Goal: Transaction & Acquisition: Purchase product/service

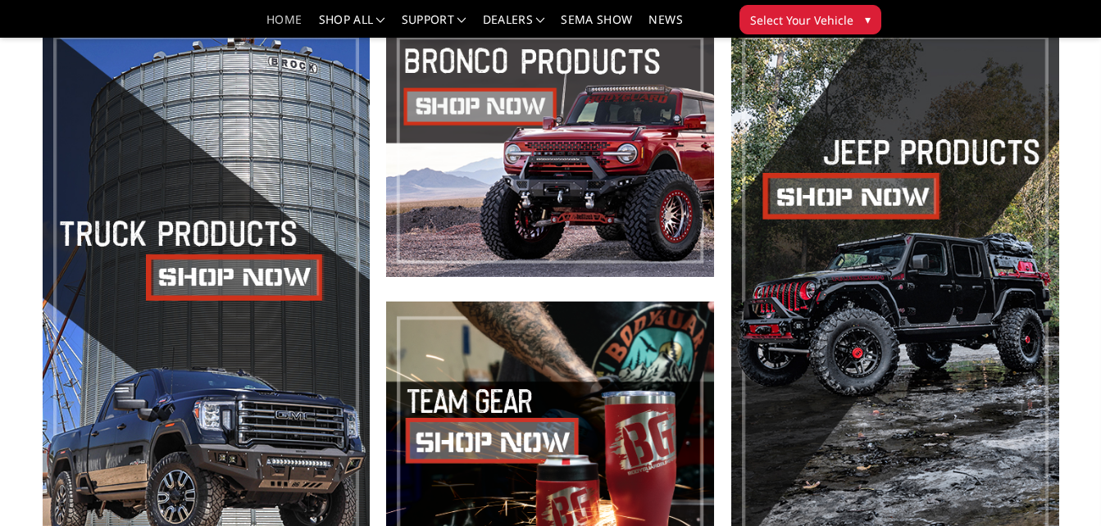
scroll to position [656, 0]
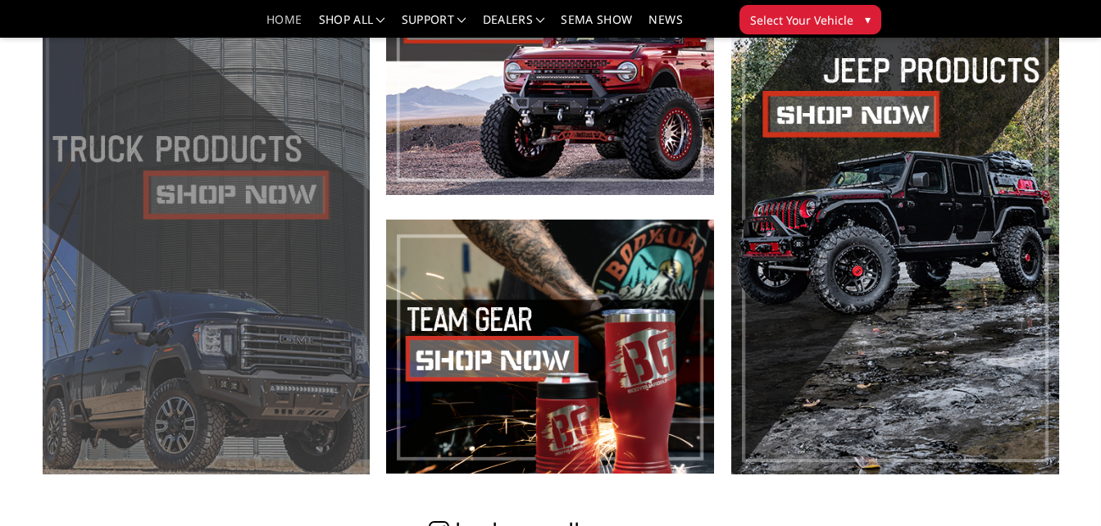
click at [252, 188] on span at bounding box center [207, 208] width 328 height 534
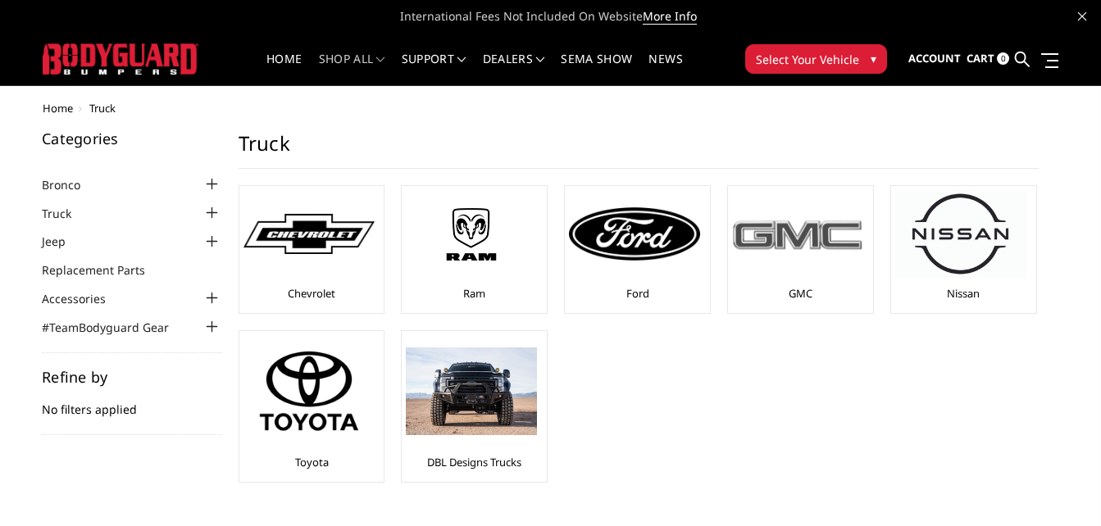
click at [807, 261] on div at bounding box center [797, 234] width 131 height 88
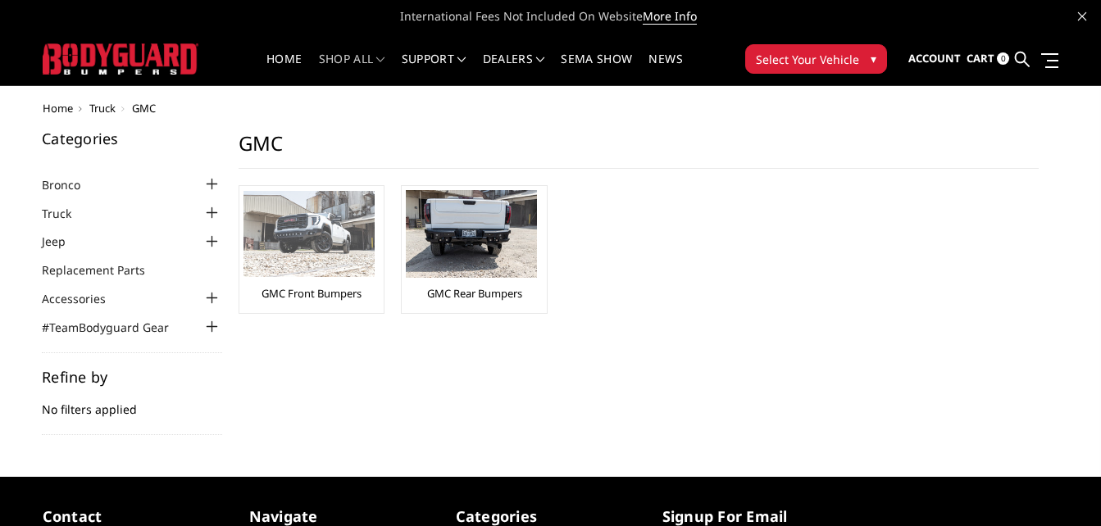
click at [329, 227] on img at bounding box center [308, 234] width 131 height 86
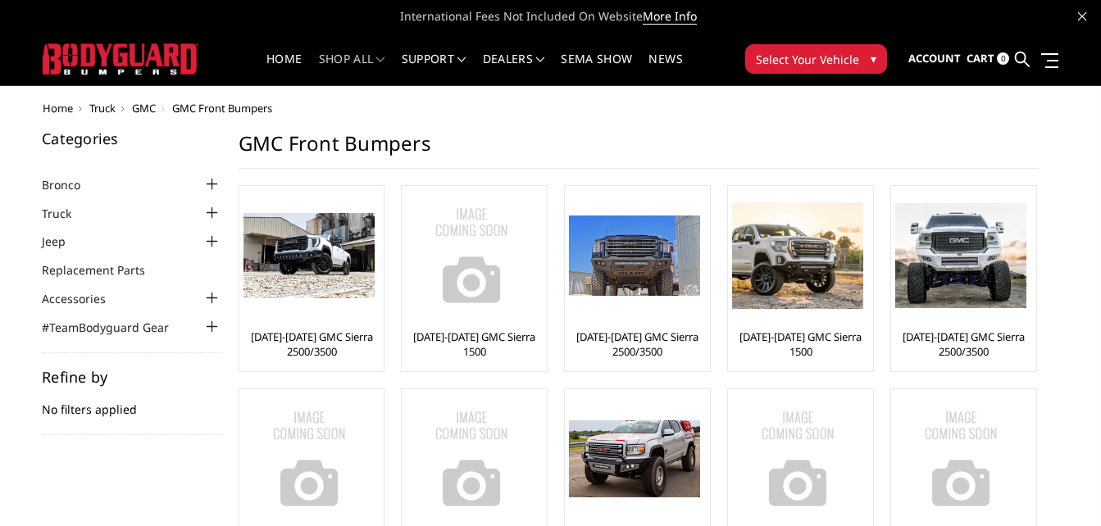
click at [811, 52] on span "Select Your Vehicle" at bounding box center [807, 59] width 103 height 17
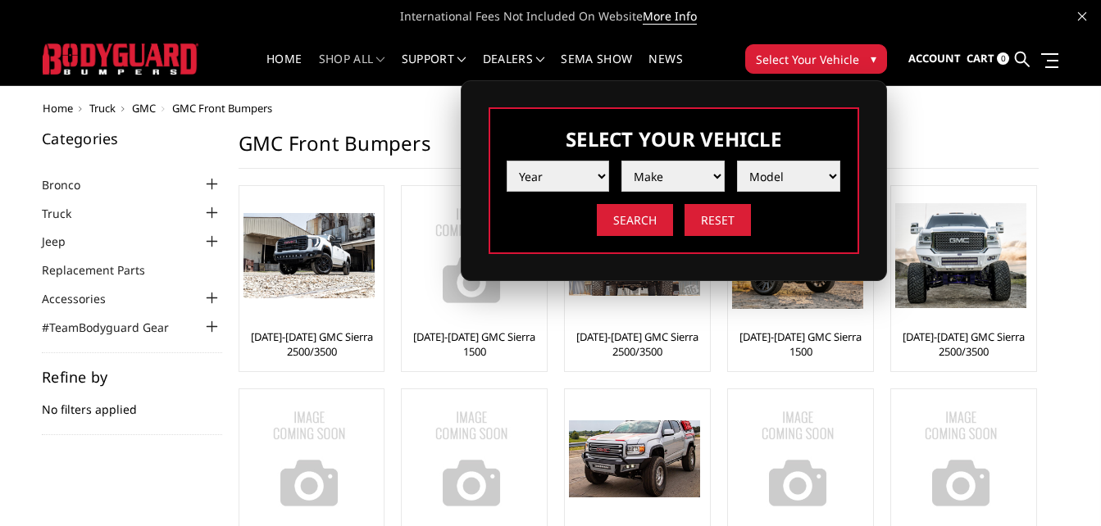
click at [534, 181] on select "Year 2025 2024 2023 2022 2021 2020 2019 2018 2017 2016 2015 2014 2013 2012 2011…" at bounding box center [558, 176] width 103 height 31
select select "yr_2025"
click at [507, 161] on select "Year 2025 2024 2023 2022 2021 2020 2019 2018 2017 2016 2015 2014 2013 2012 2011…" at bounding box center [558, 176] width 103 height 31
click at [643, 172] on select "Make Chevrolet Ford GMC Ram Toyota" at bounding box center [672, 176] width 103 height 31
select select "mk_gmc"
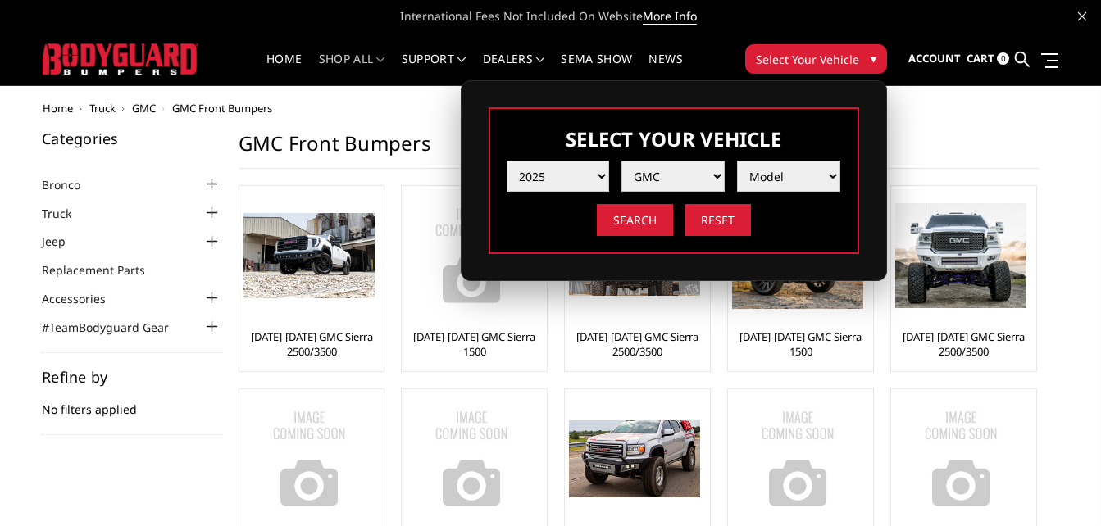
click at [621, 161] on select "Make Chevrolet Ford GMC Ram Toyota" at bounding box center [672, 176] width 103 height 31
click at [788, 172] on select "Model Sierra 1500 Sierra 2500 / 3500" at bounding box center [788, 176] width 103 height 31
select select "md_sierra-2500-3500"
click at [737, 161] on select "Model Sierra 1500 Sierra 2500 / 3500" at bounding box center [788, 176] width 103 height 31
click at [646, 225] on input "Search" at bounding box center [635, 220] width 76 height 32
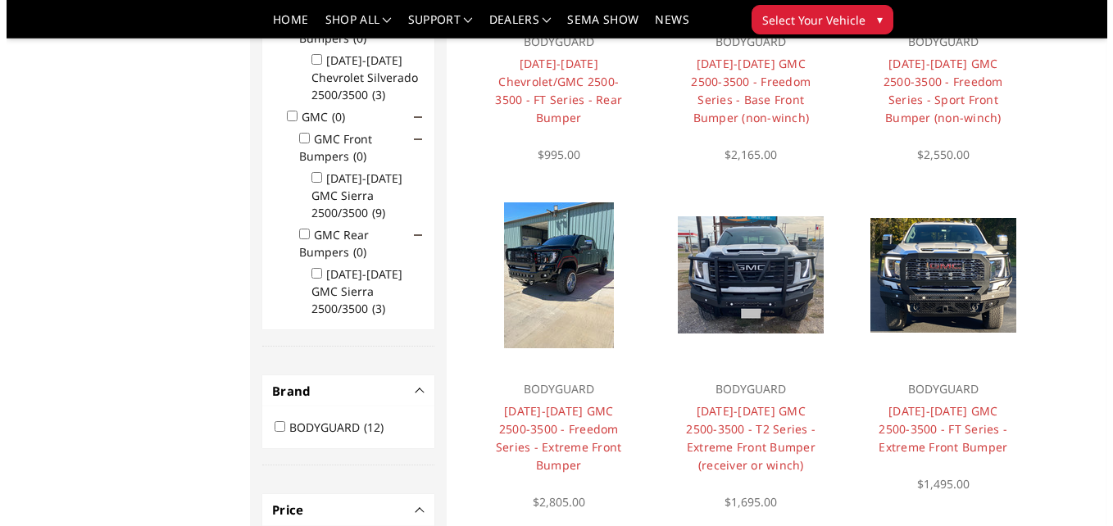
scroll to position [377, 0]
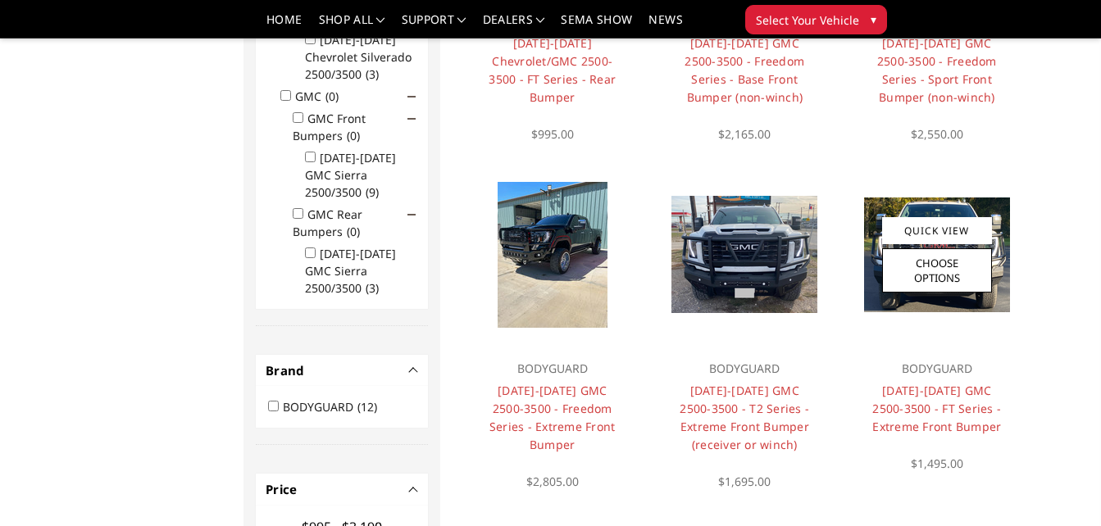
click at [944, 247] on div "Quick View Choose Options" at bounding box center [937, 254] width 110 height 75
click at [940, 233] on link "Quick View" at bounding box center [937, 230] width 110 height 27
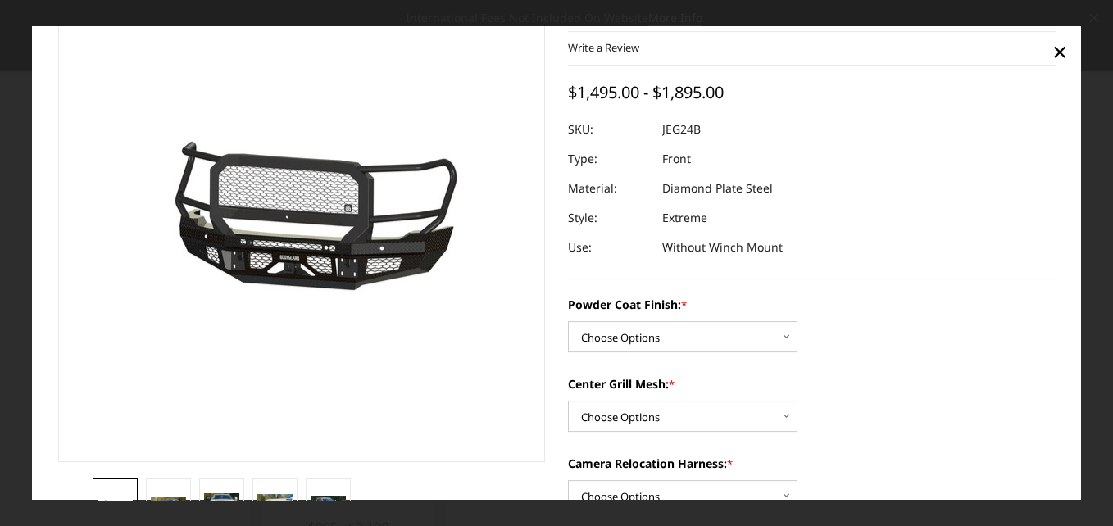
scroll to position [164, 0]
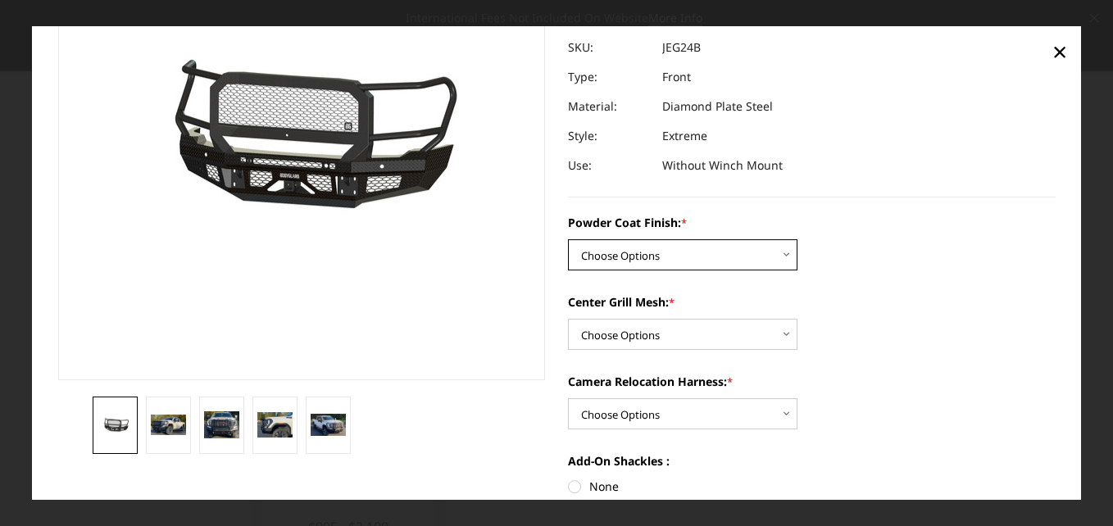
click at [667, 247] on select "Choose Options Bare Metal Gloss Black Powder Coat Textured Black Powder Coat" at bounding box center [683, 255] width 230 height 31
select select "3286"
click at [568, 240] on select "Choose Options Bare Metal Gloss Black Powder Coat Textured Black Powder Coat" at bounding box center [683, 255] width 230 height 31
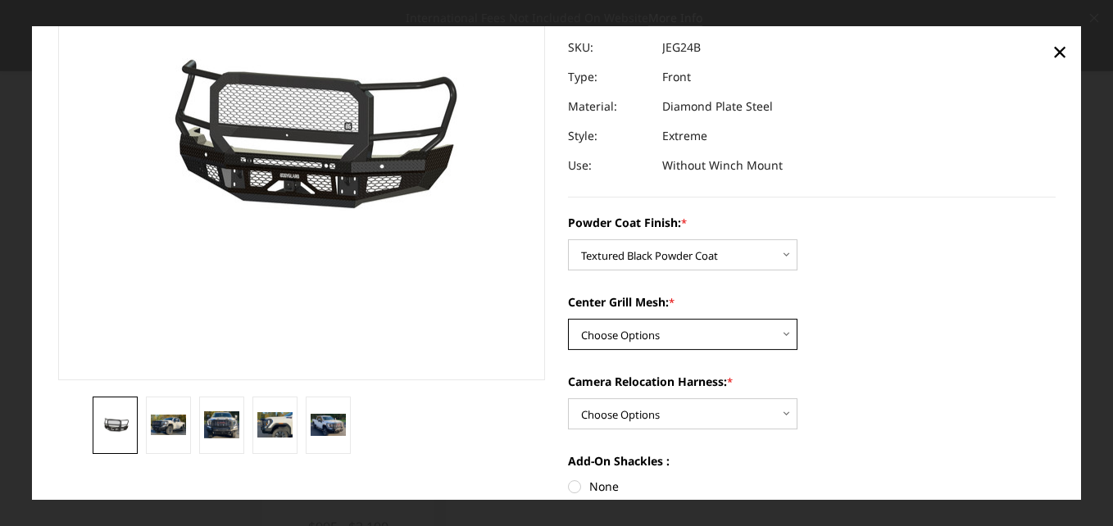
click at [674, 339] on select "Choose Options WITH Expanded Metal in Center Grill WITHOUT Expanded Metal in Ce…" at bounding box center [683, 335] width 230 height 31
select select "3287"
click at [568, 320] on select "Choose Options WITH Expanded Metal in Center Grill WITHOUT Expanded Metal in Ce…" at bounding box center [683, 335] width 230 height 31
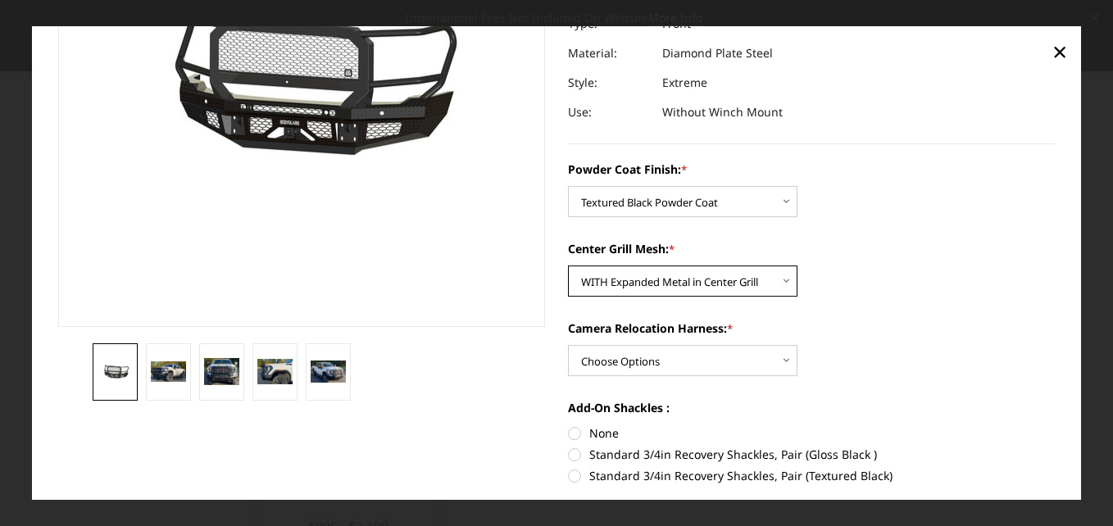
scroll to position [246, 0]
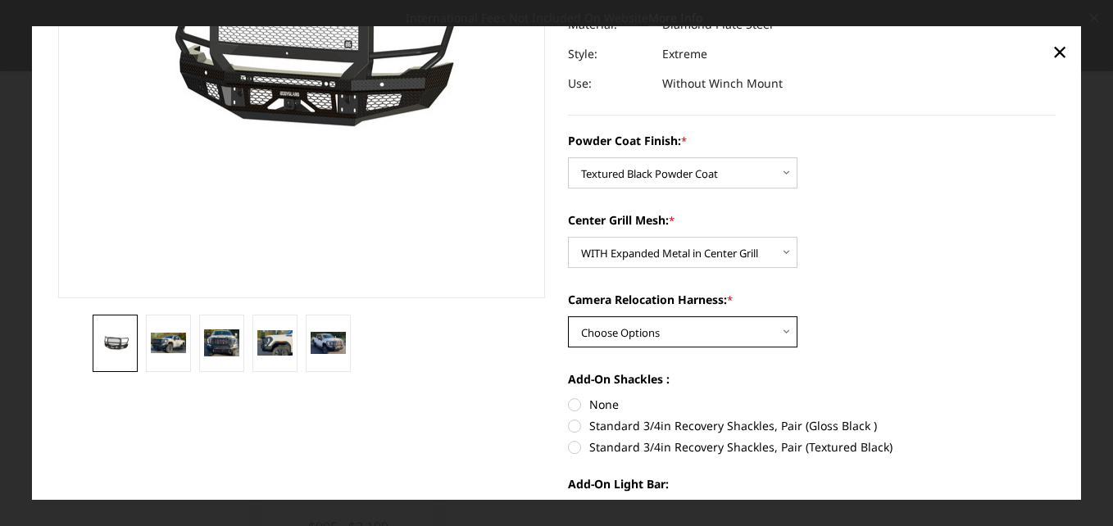
click at [694, 345] on select "Choose Options WITH Camera Relocation Harness WITHOUT Camera Relocation Harness" at bounding box center [683, 332] width 230 height 31
select select "3289"
click at [568, 317] on select "Choose Options WITH Camera Relocation Harness WITHOUT Camera Relocation Harness" at bounding box center [683, 332] width 230 height 31
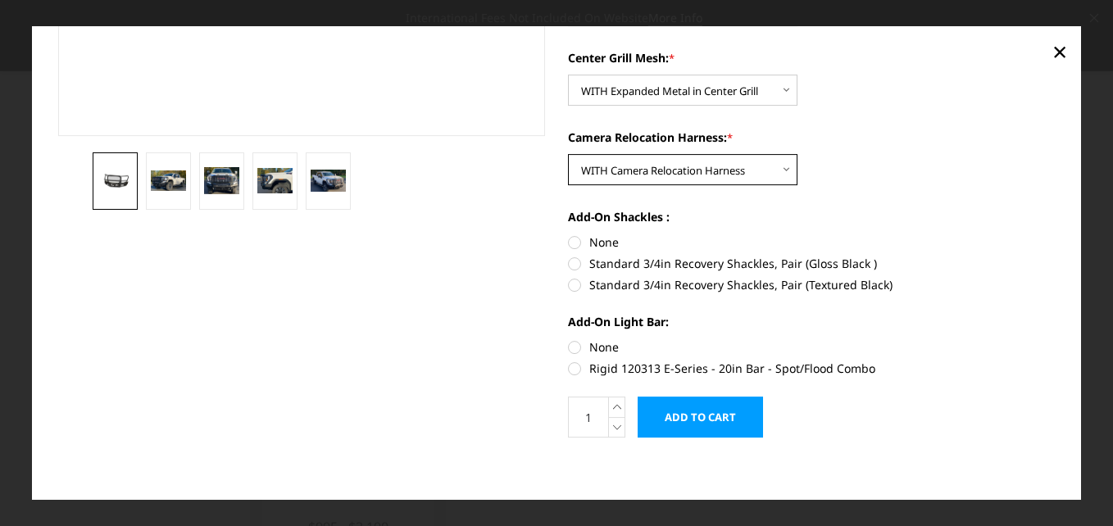
scroll to position [410, 0]
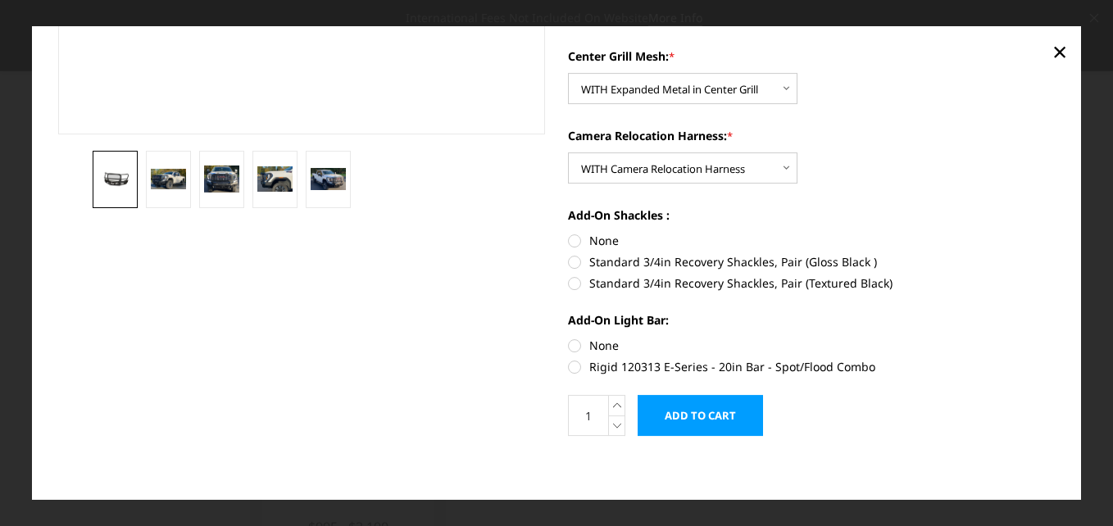
click at [569, 283] on label "Standard 3/4in Recovery Shackles, Pair (Textured Black)" at bounding box center [812, 283] width 488 height 17
click at [1056, 254] on input "Standard 3/4in Recovery Shackles, Pair (Textured Black)" at bounding box center [1056, 253] width 1 height 1
radio input "true"
click at [568, 339] on label "None" at bounding box center [812, 345] width 488 height 17
click at [568, 338] on input "None" at bounding box center [568, 337] width 1 height 1
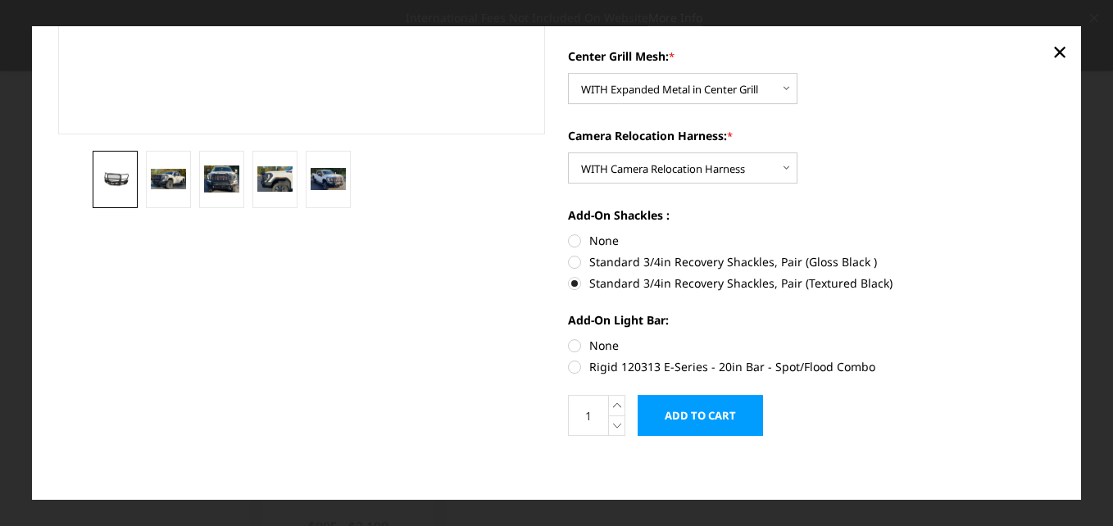
radio input "true"
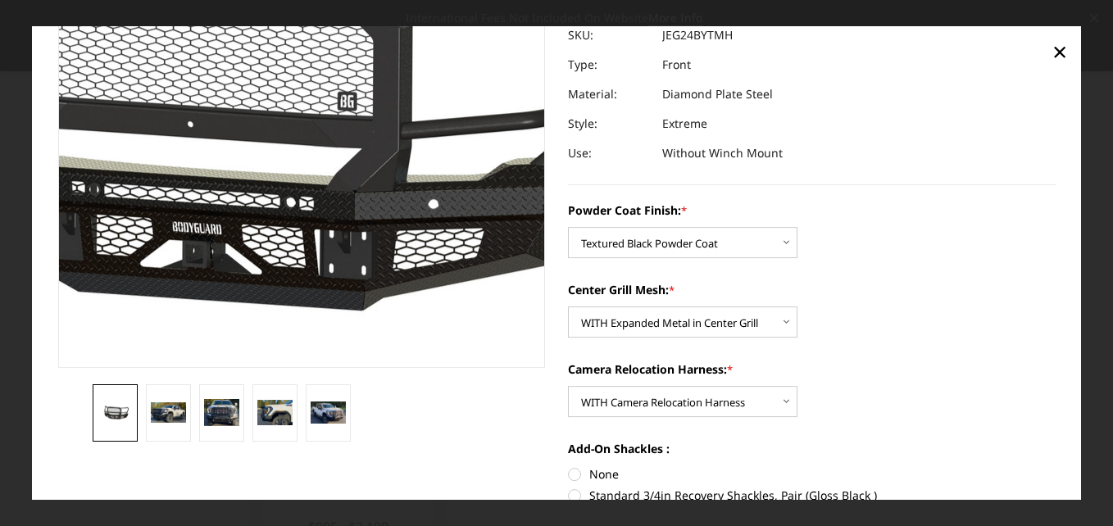
scroll to position [246, 0]
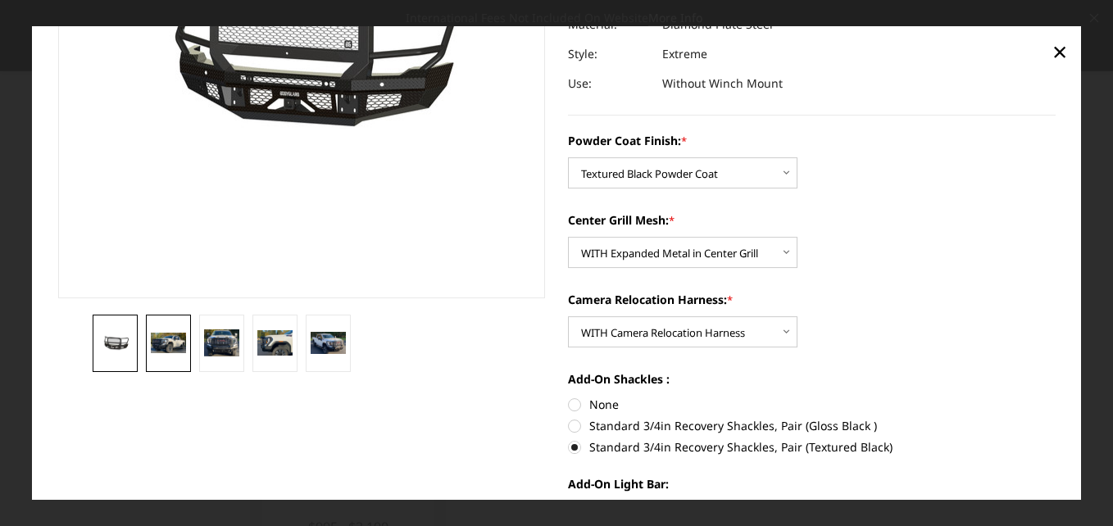
click at [176, 340] on img at bounding box center [168, 343] width 35 height 20
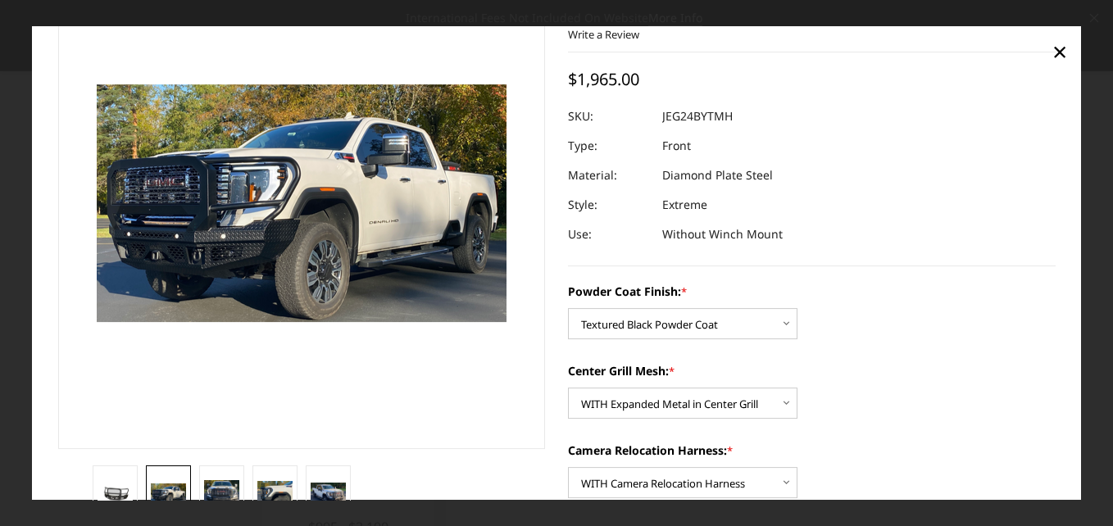
scroll to position [59, 0]
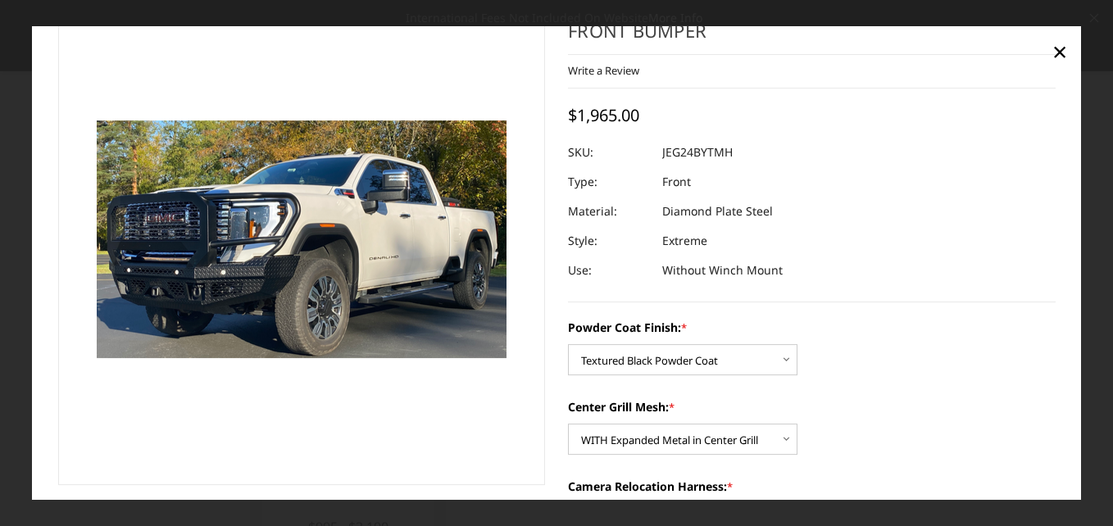
click at [345, 217] on img at bounding box center [236, 206] width 1049 height 609
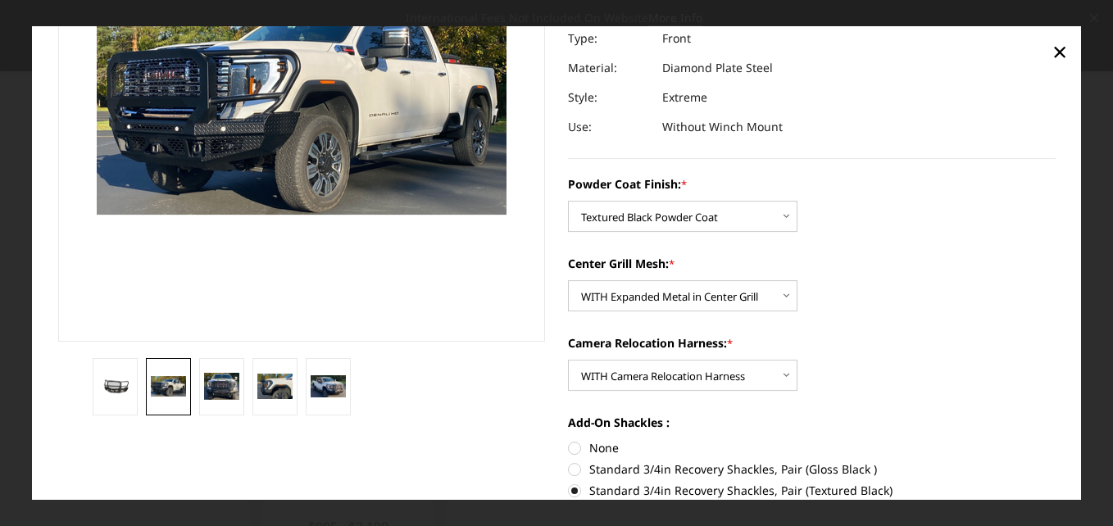
scroll to position [223, 0]
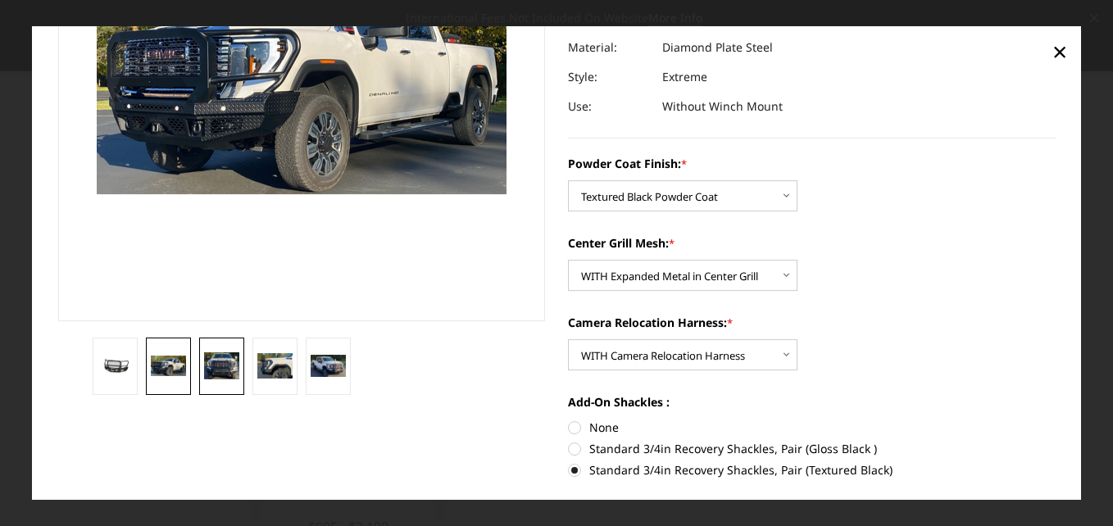
click at [232, 372] on img at bounding box center [221, 366] width 35 height 28
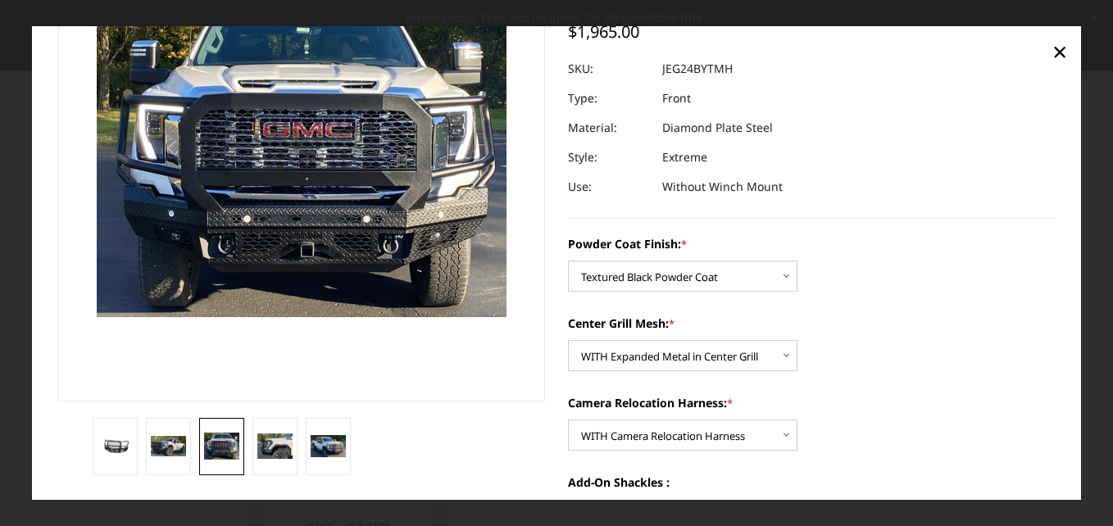
scroll to position [180, 0]
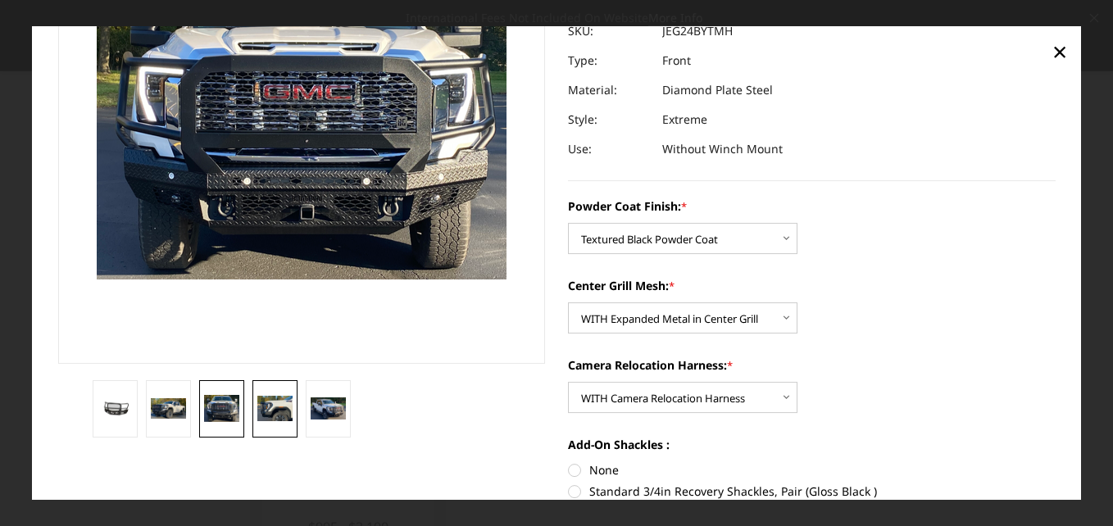
click at [278, 408] on img at bounding box center [274, 409] width 35 height 26
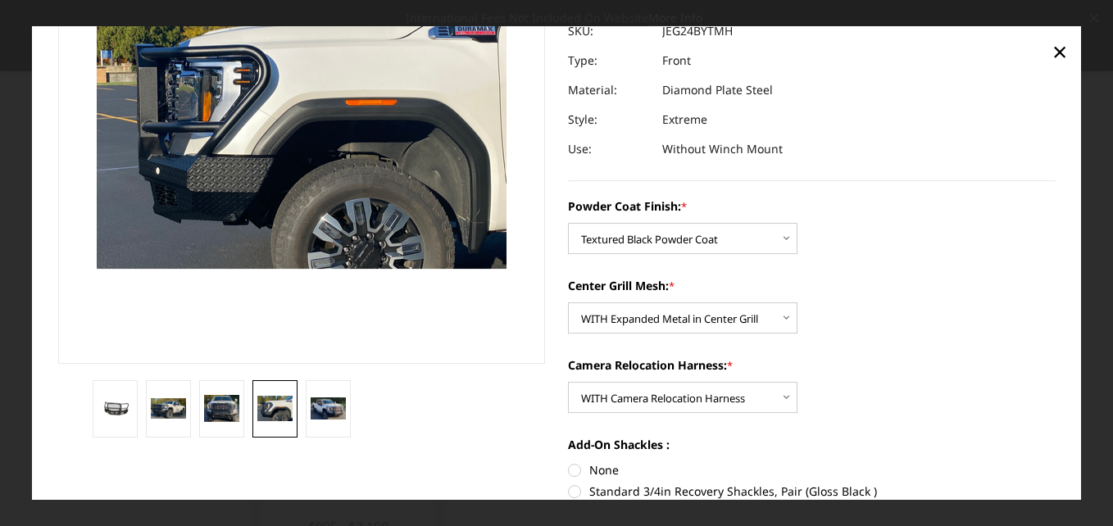
scroll to position [191, 0]
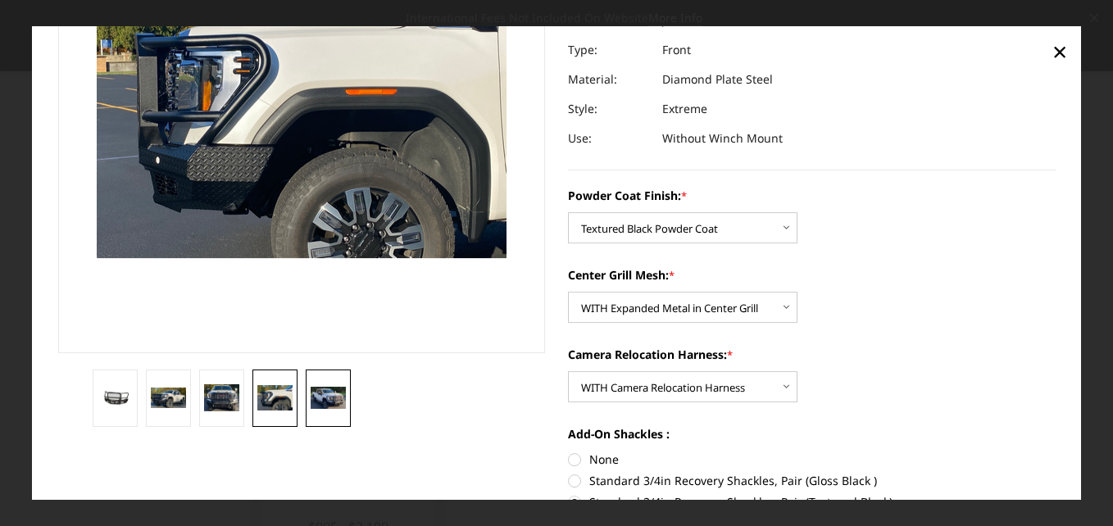
click at [317, 394] on img at bounding box center [328, 398] width 35 height 21
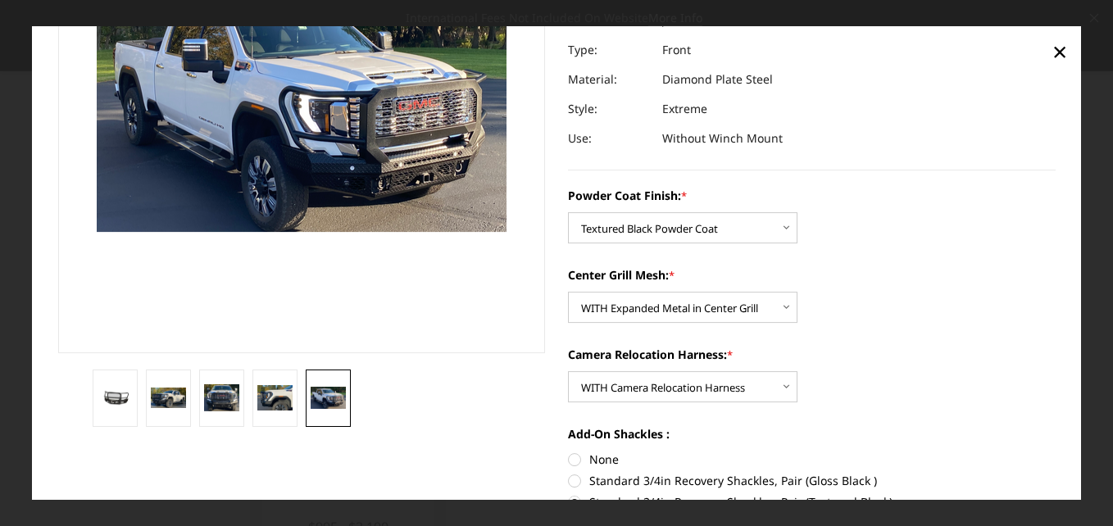
scroll to position [217, 0]
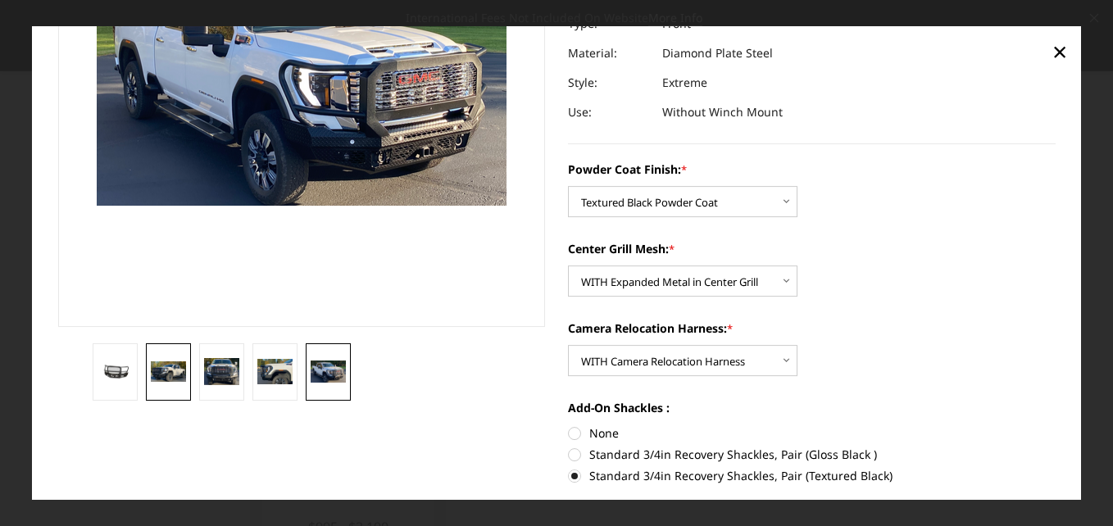
click at [176, 369] on img at bounding box center [168, 371] width 35 height 20
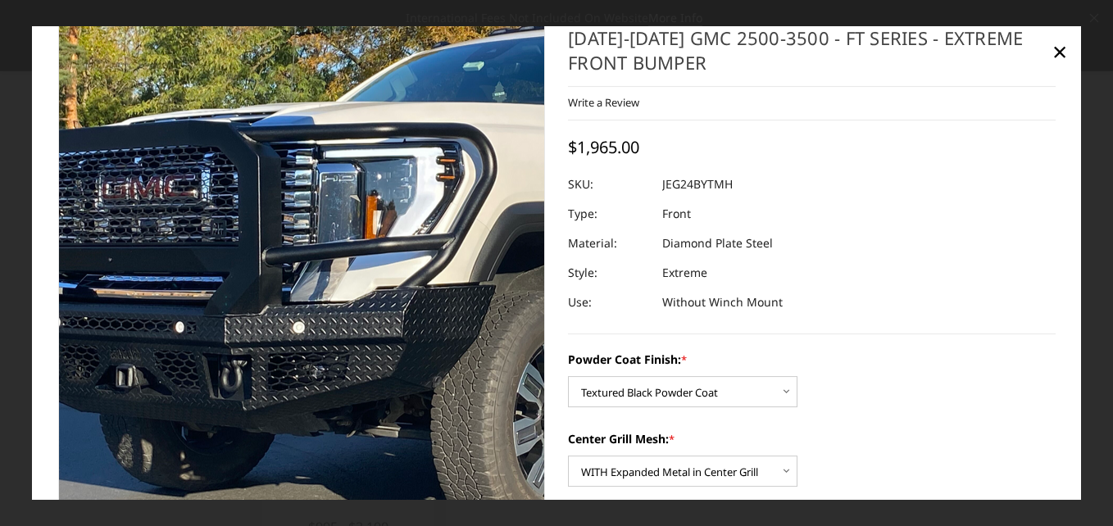
scroll to position [0, 0]
